Goal: Navigation & Orientation: Find specific page/section

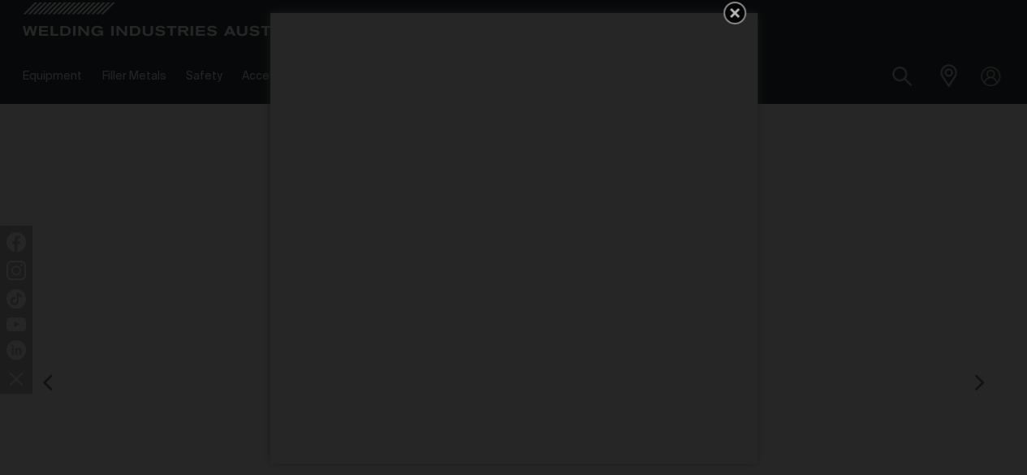
click at [732, 11] on icon "Get 5 WIA Welding Guides Free!" at bounding box center [735, 13] width 10 height 10
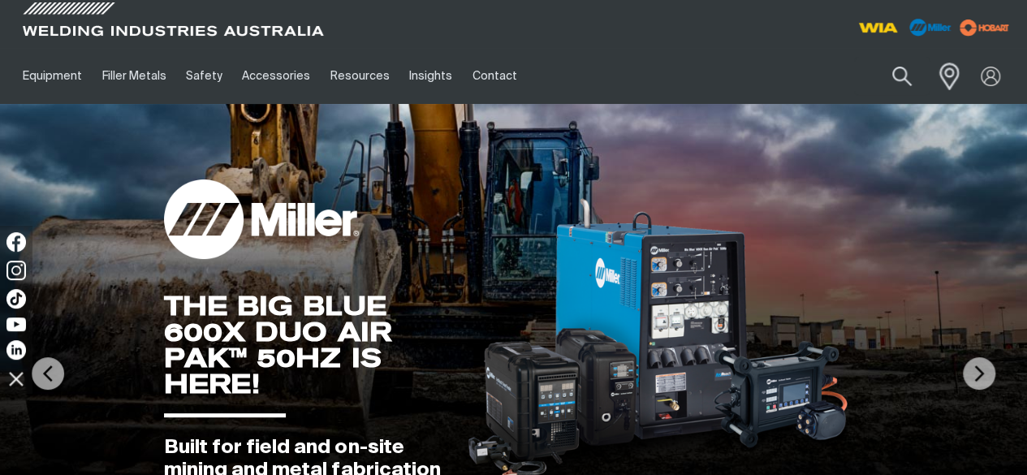
click at [944, 83] on span at bounding box center [945, 75] width 36 height 33
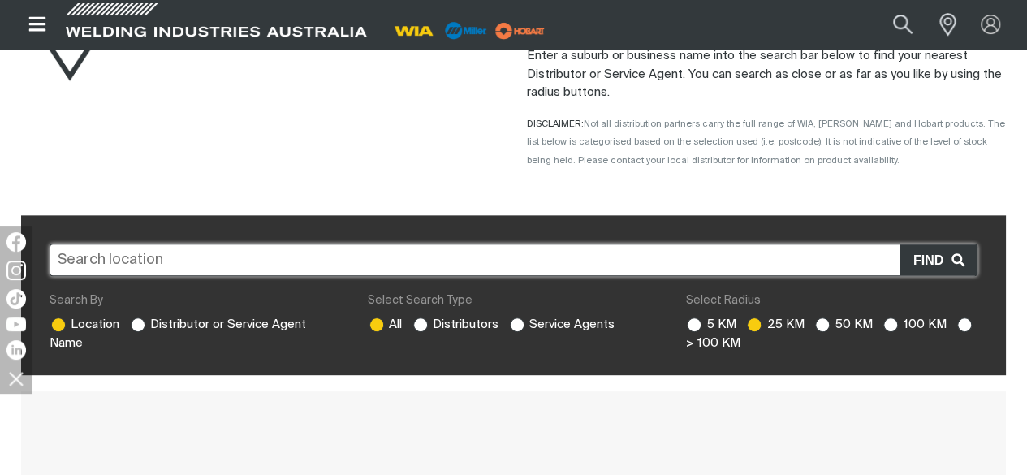
scroll to position [270, 0]
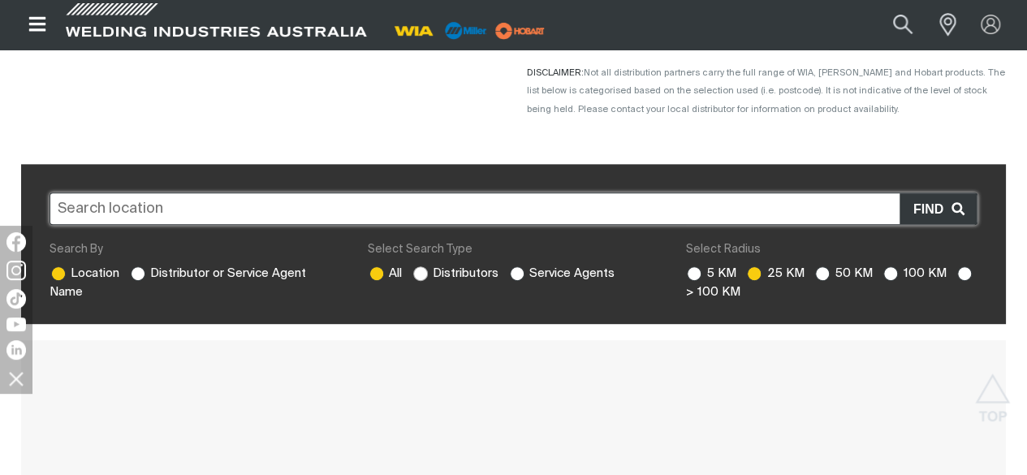
click at [419, 269] on ins at bounding box center [420, 273] width 15 height 15
click at [419, 269] on input "Distributors" at bounding box center [418, 271] width 11 height 11
radio input "true"
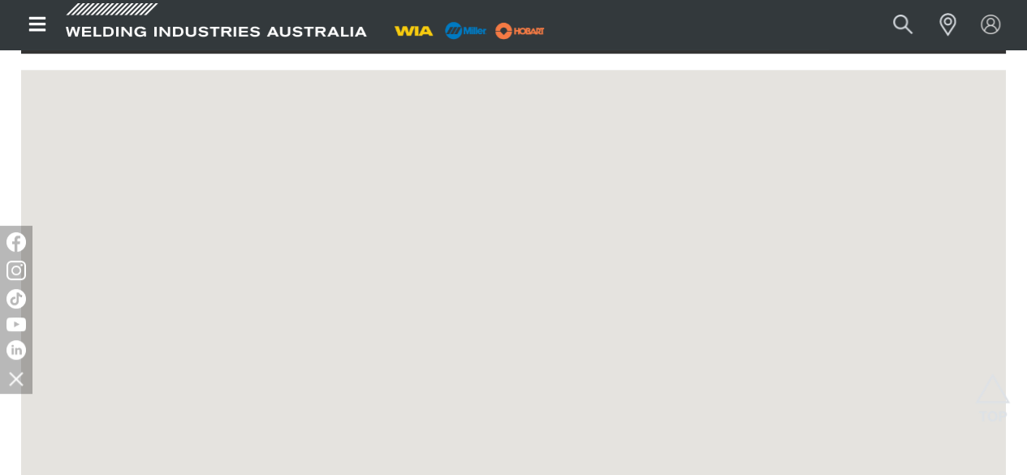
scroll to position [325, 0]
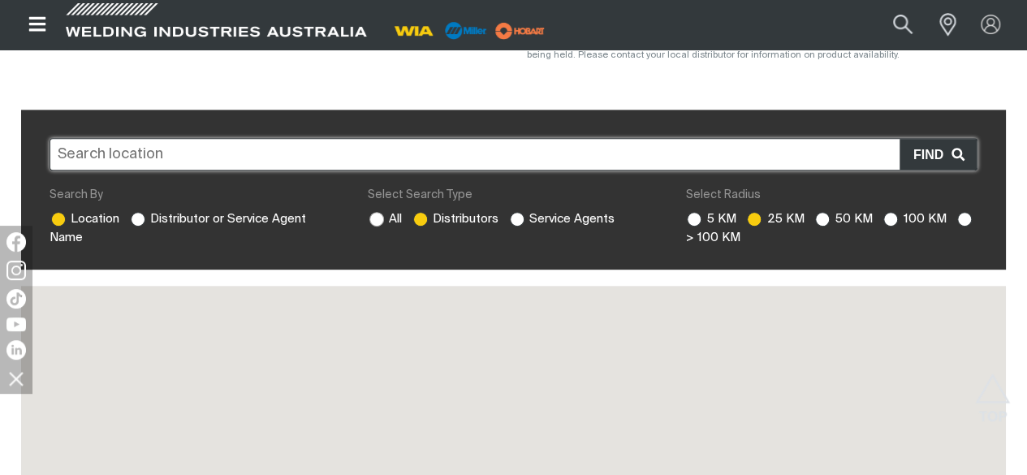
click at [372, 215] on ins at bounding box center [376, 219] width 15 height 15
click at [372, 215] on input "All" at bounding box center [374, 217] width 11 height 11
radio input "true"
click at [143, 218] on ins at bounding box center [138, 219] width 15 height 15
click at [141, 218] on input "Distributor or Service Agent Name" at bounding box center [136, 217] width 11 height 11
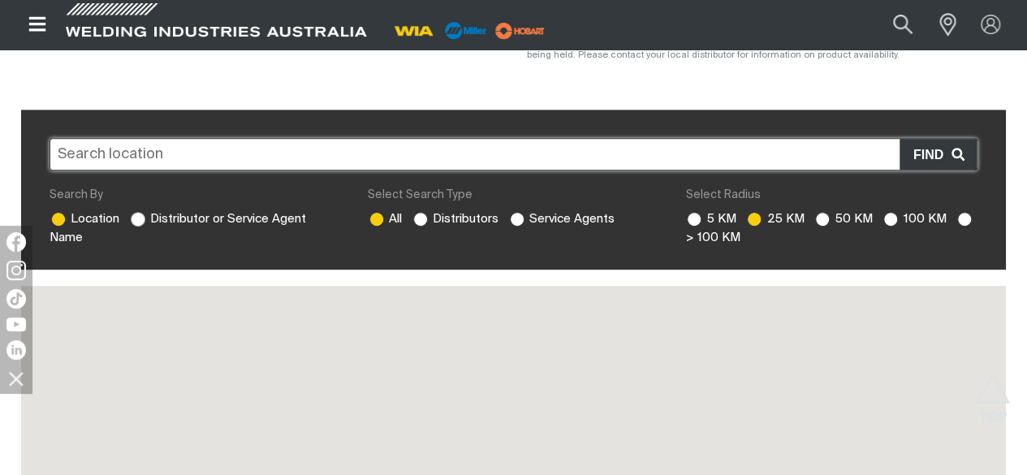
radio input "true"
click at [139, 218] on ins at bounding box center [138, 219] width 15 height 15
click at [139, 218] on input "Distributor or Service Agent Name" at bounding box center [136, 217] width 11 height 11
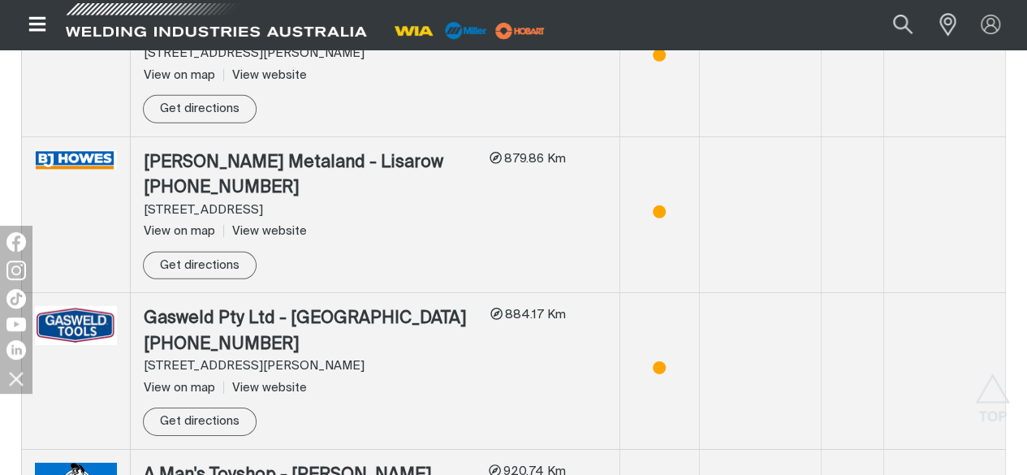
scroll to position [11794, 0]
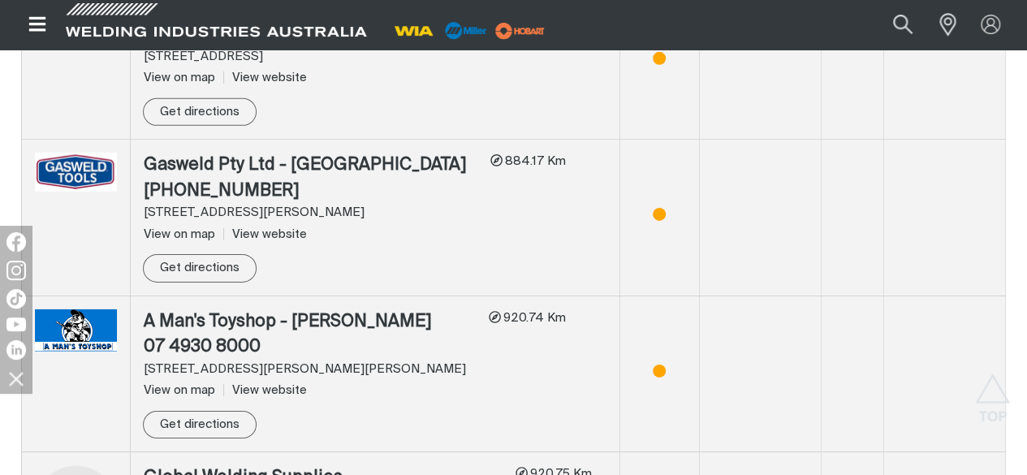
click at [622, 22] on div at bounding box center [346, 24] width 667 height 49
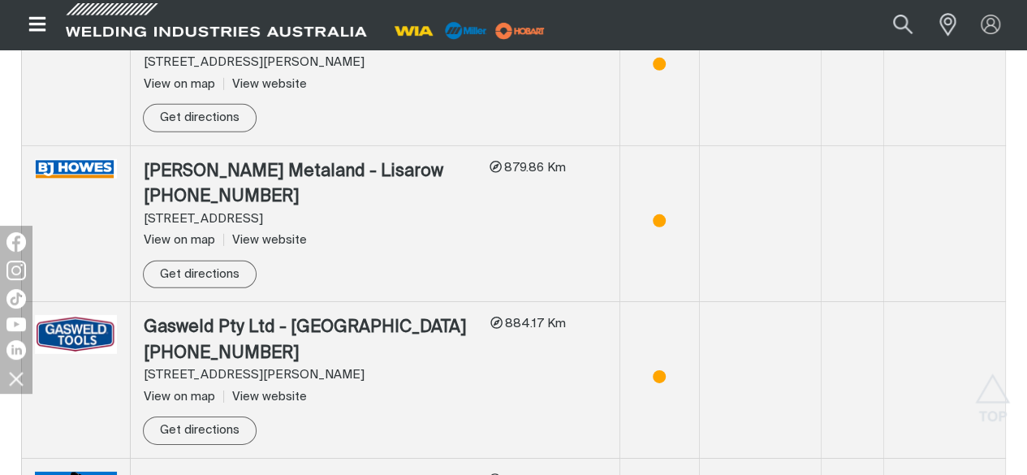
scroll to position [0, 0]
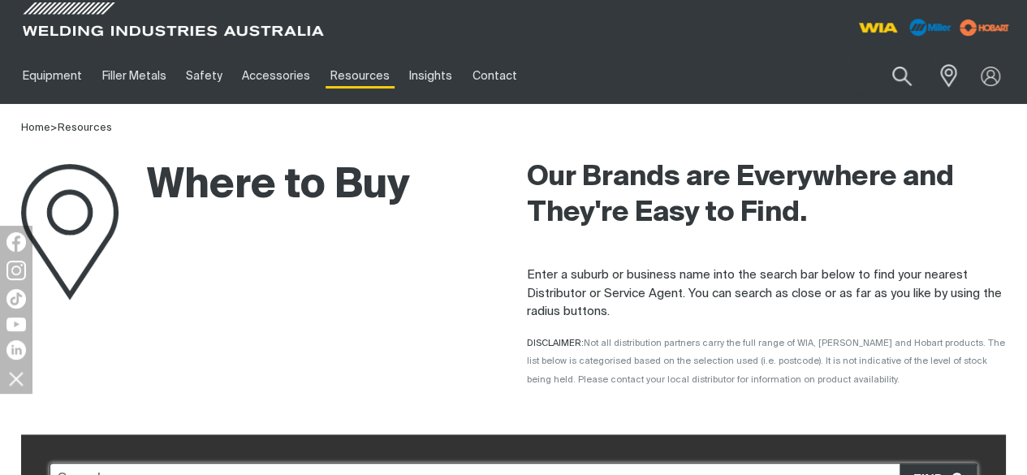
click at [451, 29] on div at bounding box center [263, 24] width 501 height 48
click at [388, 17] on div at bounding box center [263, 24] width 501 height 48
